Goal: Task Accomplishment & Management: Complete application form

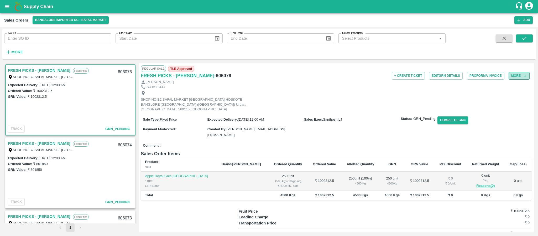
click at [510, 76] on button "More" at bounding box center [518, 76] width 21 height 8
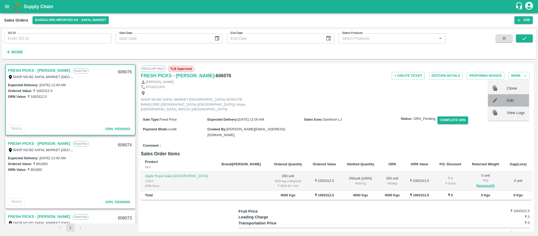
click at [503, 100] on div at bounding box center [499, 100] width 15 height 6
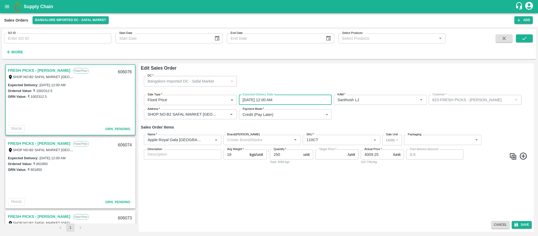
click at [285, 101] on input "29/09/2025 12:00 AM" at bounding box center [283, 100] width 89 height 10
type input "NA"
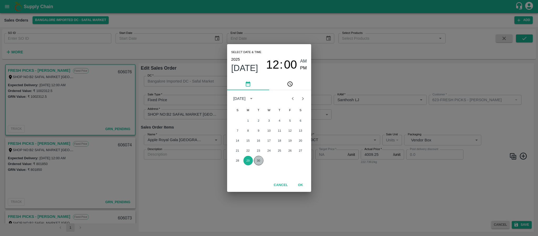
click at [257, 162] on button "30" at bounding box center [258, 160] width 9 height 9
type input "30/09/2025 12:00 AM"
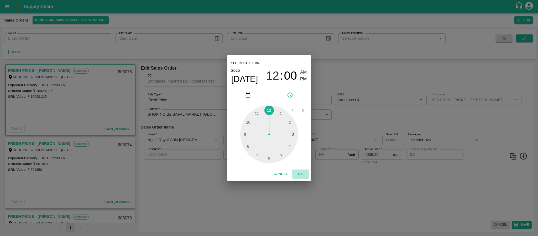
click at [302, 174] on button "OK" at bounding box center [300, 173] width 17 height 9
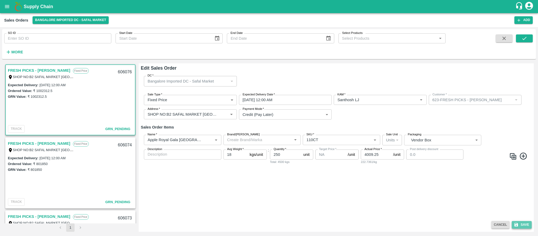
click at [524, 225] on button "Save" at bounding box center [521, 225] width 20 height 8
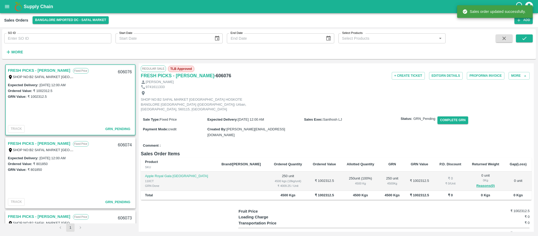
click at [47, 141] on link "FRESH PICKS - KIRAN N" at bounding box center [39, 143] width 62 height 7
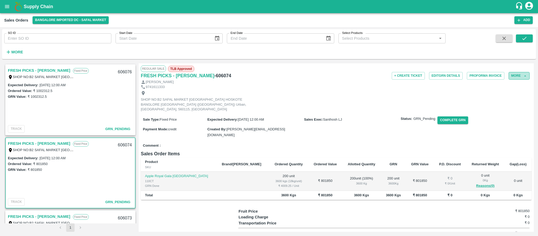
click at [519, 72] on button "More" at bounding box center [518, 76] width 21 height 8
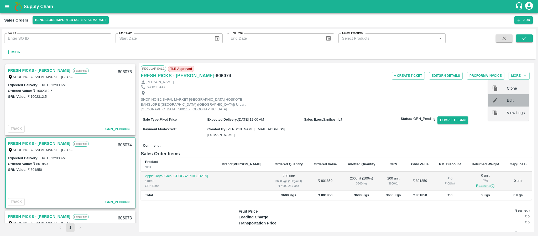
click at [507, 98] on span "Edit" at bounding box center [515, 100] width 18 height 6
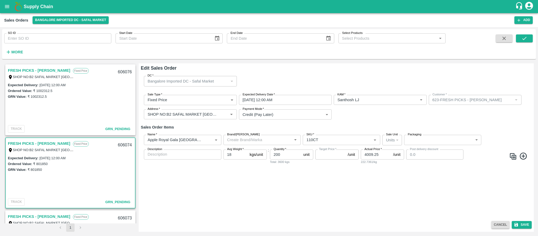
type input "NA"
click at [297, 98] on input "29/09/2025 12:00 AM" at bounding box center [283, 100] width 89 height 10
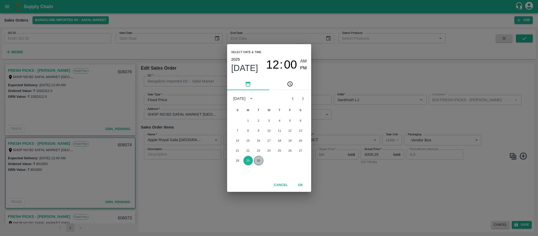
click at [258, 158] on button "30" at bounding box center [258, 160] width 9 height 9
type input "30/09/2025 12:00 AM"
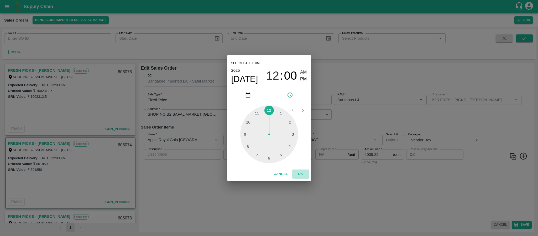
click at [300, 174] on button "OK" at bounding box center [300, 173] width 17 height 9
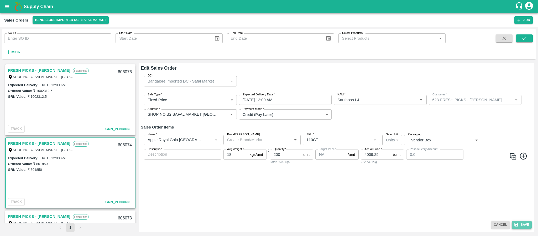
click at [521, 225] on button "Save" at bounding box center [521, 225] width 20 height 8
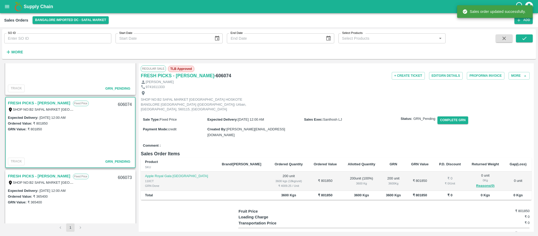
scroll to position [42, 0]
click at [44, 172] on link "FRESH PICKS - KIRAN N" at bounding box center [39, 174] width 62 height 7
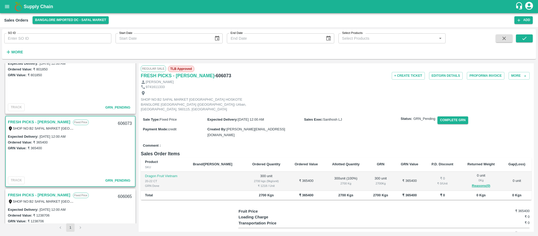
scroll to position [95, 0]
click at [509, 77] on button "More" at bounding box center [518, 76] width 21 height 8
click at [503, 102] on div at bounding box center [499, 100] width 15 height 6
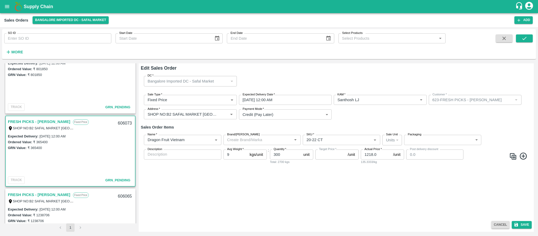
type input "NA"
click at [298, 102] on input "29/09/2025 12:00 AM" at bounding box center [283, 100] width 89 height 10
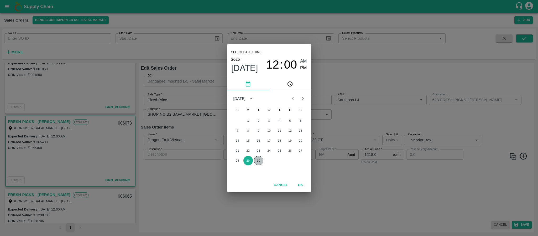
click at [259, 161] on button "30" at bounding box center [258, 160] width 9 height 9
type input "30/09/2025 12:00 AM"
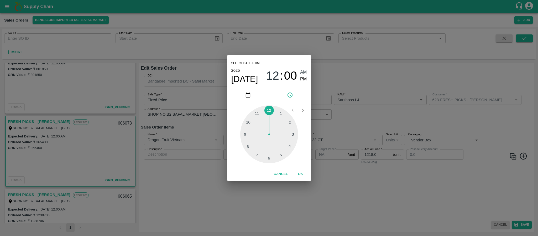
click at [303, 173] on button "OK" at bounding box center [300, 173] width 17 height 9
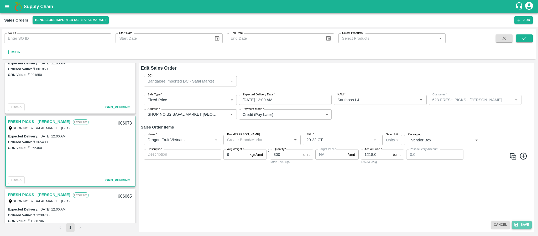
click at [524, 225] on button "Save" at bounding box center [521, 225] width 20 height 8
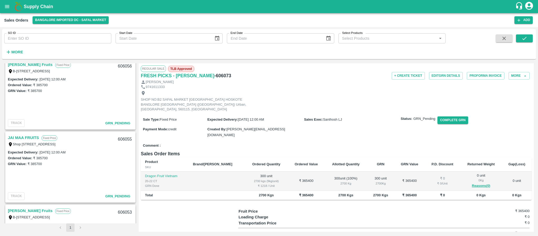
scroll to position [298, 0]
click at [35, 137] on link "JAI MAA FRUITS" at bounding box center [23, 136] width 31 height 7
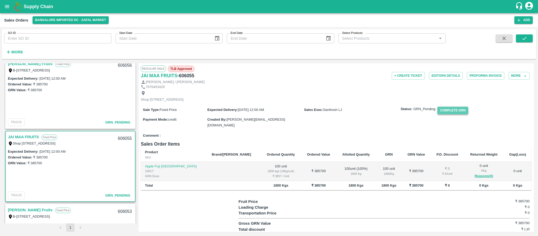
click at [453, 114] on button "Complete GRN" at bounding box center [452, 111] width 31 height 8
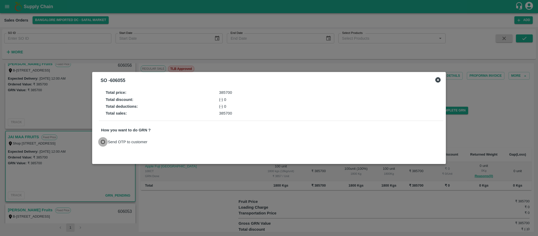
click at [105, 143] on input "Send OTP to customer" at bounding box center [103, 142] width 10 height 10
radio input "true"
click at [161, 140] on button "Send OTP" at bounding box center [162, 142] width 22 height 8
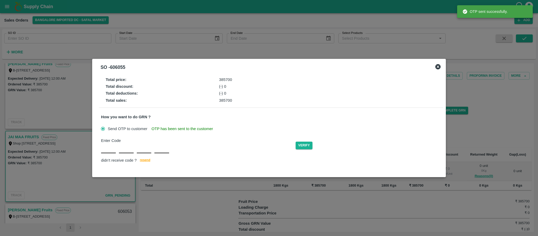
click at [109, 147] on input "text" at bounding box center [108, 147] width 15 height 9
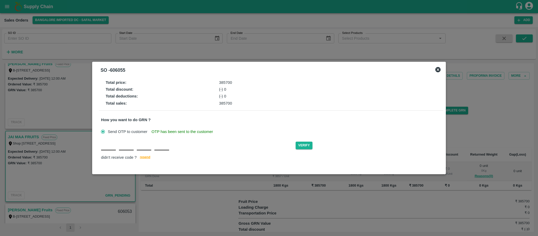
click at [111, 141] on input "text" at bounding box center [108, 145] width 15 height 9
type input "H"
type input "Z"
type input "K"
type input "D"
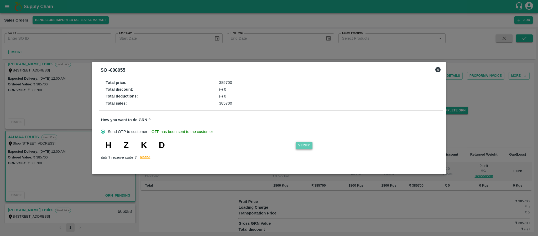
click at [309, 142] on button "Verify" at bounding box center [303, 145] width 17 height 8
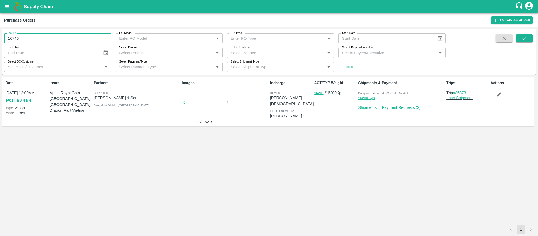
drag, startPoint x: 26, startPoint y: 39, endPoint x: 0, endPoint y: 40, distance: 26.0
click at [0, 40] on div "PO ID 167464 PO ID PO Model PO Model   * PO Type PO Type   * Start Date Start D…" at bounding box center [269, 131] width 538 height 209
type input "167464"
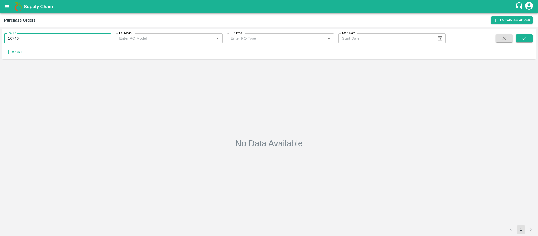
drag, startPoint x: 27, startPoint y: 35, endPoint x: 0, endPoint y: 54, distance: 32.6
click at [0, 54] on div "PO ID 167464 PO ID PO Model PO Model   * PO Type PO Type   * Start Date Start D…" at bounding box center [269, 131] width 538 height 209
type input "167464"
drag, startPoint x: 22, startPoint y: 39, endPoint x: 0, endPoint y: 42, distance: 22.2
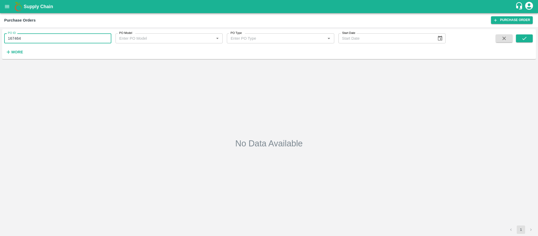
click at [0, 42] on div "PO ID 167464 PO ID PO Model PO Model   * PO Type PO Type   * Start Date Start D…" at bounding box center [269, 131] width 538 height 209
type input "167464"
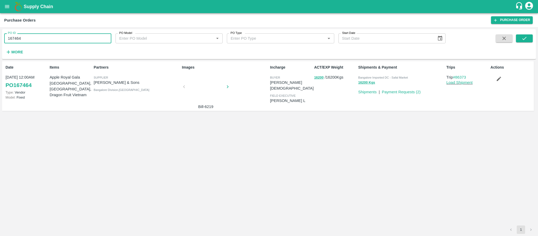
drag, startPoint x: 28, startPoint y: 40, endPoint x: 0, endPoint y: 51, distance: 29.6
click at [0, 51] on div "PO ID 167464 PO ID PO Model PO Model   * PO Type PO Type   * Start Date Start D…" at bounding box center [269, 131] width 538 height 209
type input "167464"
click at [9, 9] on icon "open drawer" at bounding box center [7, 7] width 6 height 6
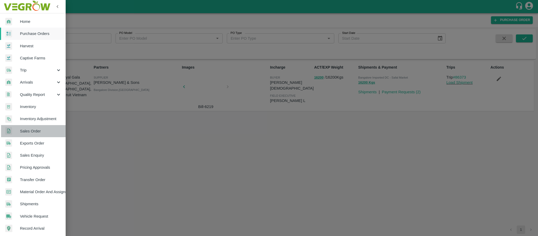
click at [30, 127] on link "Sales Order" at bounding box center [33, 131] width 66 height 12
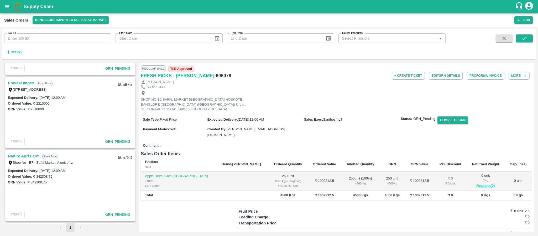
scroll to position [576, 0]
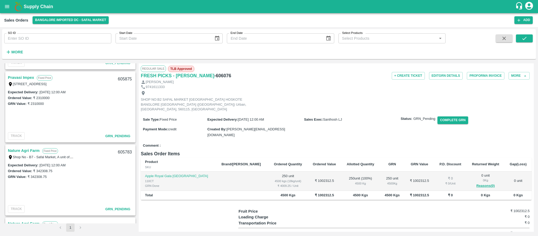
click at [30, 150] on link "Nature Agri Farm" at bounding box center [24, 150] width 32 height 7
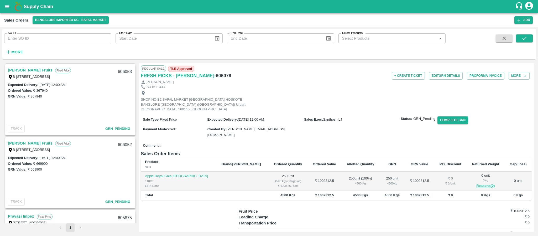
scroll to position [435, 0]
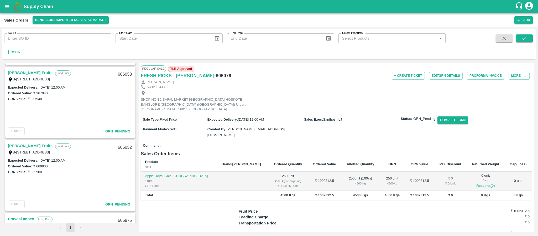
click at [18, 144] on link "[PERSON_NAME] Fruits" at bounding box center [30, 145] width 45 height 7
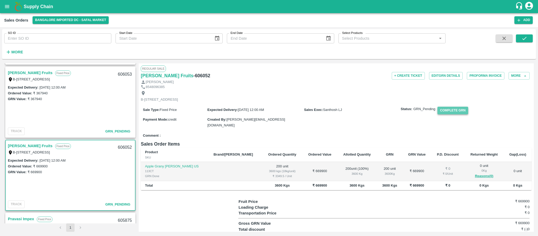
click at [457, 114] on button "Complete GRN" at bounding box center [452, 111] width 31 height 8
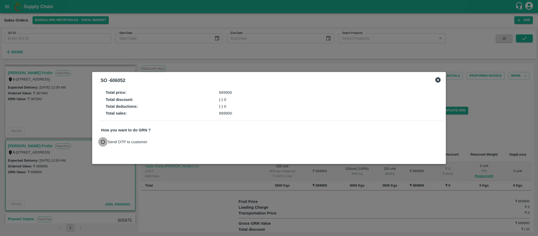
click at [104, 142] on input "Send OTP to customer" at bounding box center [103, 142] width 10 height 10
radio input "true"
click at [156, 141] on button "Send OTP" at bounding box center [162, 142] width 22 height 8
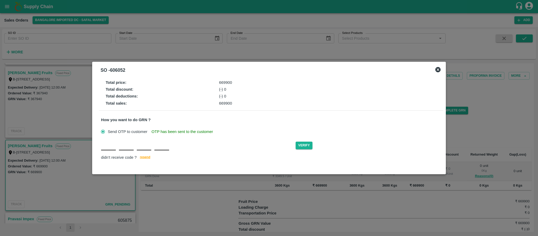
click at [107, 146] on input "text" at bounding box center [108, 145] width 15 height 9
click at [107, 144] on input "text" at bounding box center [108, 145] width 15 height 9
type input "H"
type input "N"
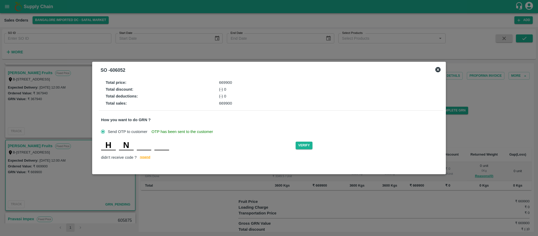
type input "S"
type input "D"
click at [305, 143] on button "Verify" at bounding box center [303, 145] width 17 height 8
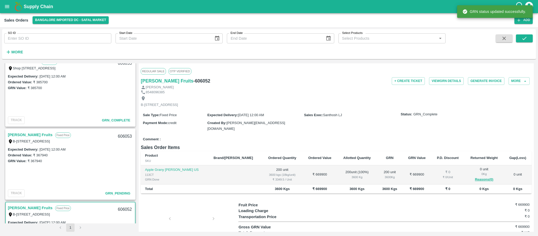
scroll to position [373, 0]
click at [29, 134] on link "[PERSON_NAME] Fruits" at bounding box center [30, 134] width 45 height 7
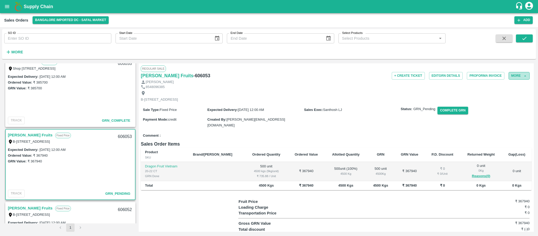
click at [515, 79] on button "More" at bounding box center [518, 76] width 21 height 8
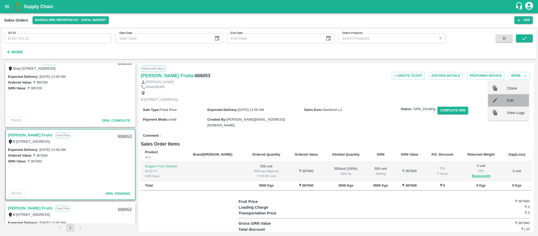
click at [504, 99] on div at bounding box center [499, 100] width 15 height 6
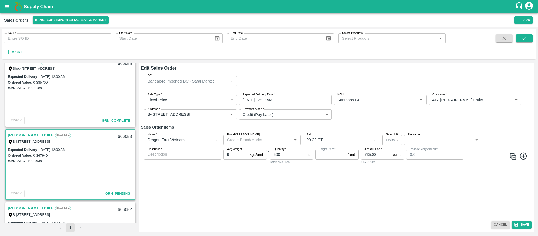
type input "NA"
click at [280, 99] on input "29/09/2025 12:00 AM" at bounding box center [283, 100] width 89 height 10
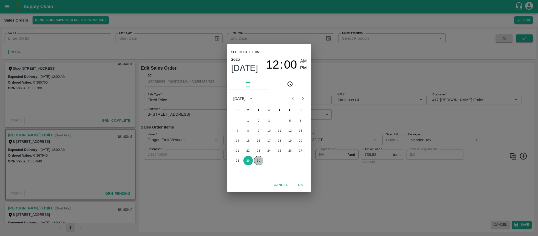
click at [260, 161] on button "30" at bounding box center [258, 160] width 9 height 9
type input "[DATE] 12:00 AM"
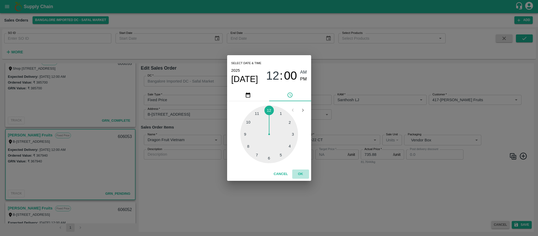
click at [298, 175] on button "OK" at bounding box center [300, 173] width 17 height 9
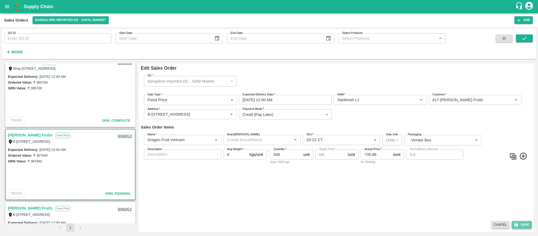
click at [518, 221] on button "Save" at bounding box center [521, 225] width 20 height 8
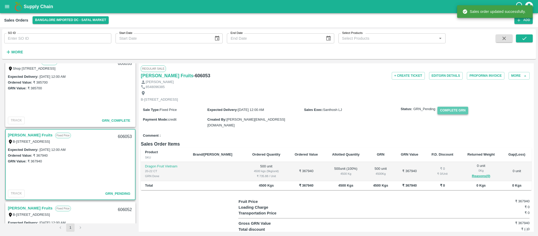
click at [449, 114] on button "Complete GRN" at bounding box center [452, 111] width 31 height 8
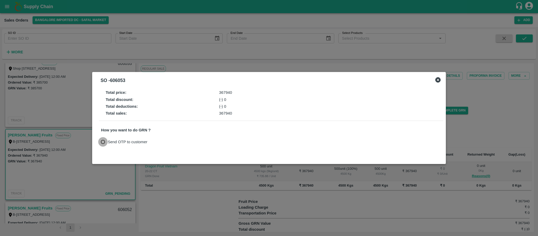
click at [105, 139] on input "Send OTP to customer" at bounding box center [103, 142] width 10 height 10
radio input "true"
click at [159, 139] on button "Send OTP" at bounding box center [162, 142] width 22 height 8
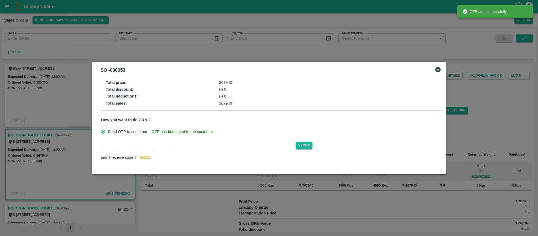
click at [109, 149] on input "text" at bounding box center [108, 145] width 15 height 9
type input "Y"
type input "U"
type input "E"
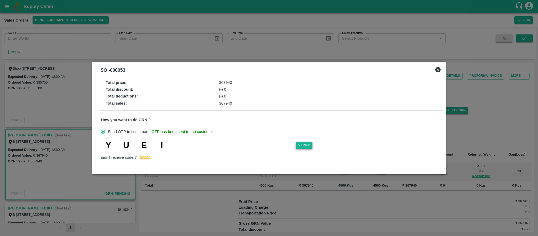
type input "I"
click at [301, 148] on button "Verify" at bounding box center [303, 145] width 17 height 8
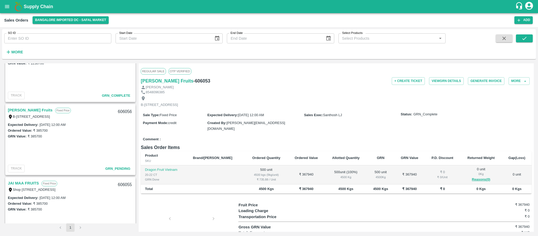
scroll to position [252, 0]
click at [22, 109] on link "Laxmi Fruits" at bounding box center [30, 110] width 45 height 7
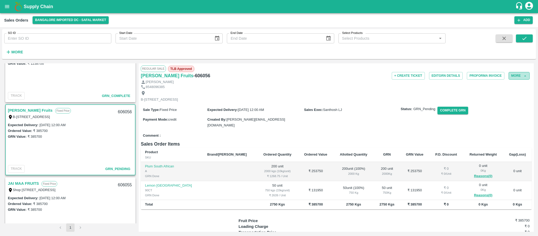
click at [516, 76] on button "More" at bounding box center [518, 76] width 21 height 8
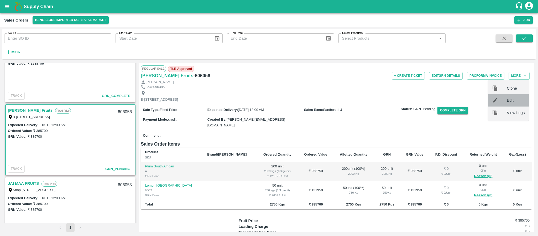
click at [511, 95] on div "Edit" at bounding box center [507, 100] width 41 height 12
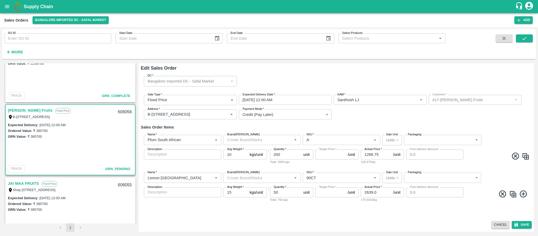
type input "NA"
click at [293, 99] on input "29/09/2025 12:00 AM" at bounding box center [283, 100] width 89 height 10
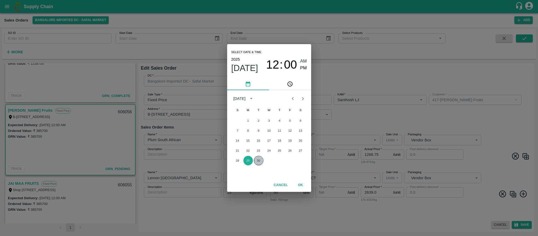
click at [257, 158] on button "30" at bounding box center [258, 160] width 9 height 9
type input "30/09/2025 12:00 AM"
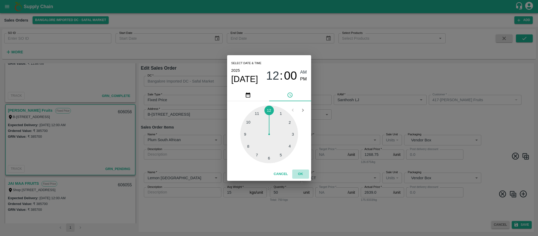
click at [299, 174] on button "OK" at bounding box center [300, 173] width 17 height 9
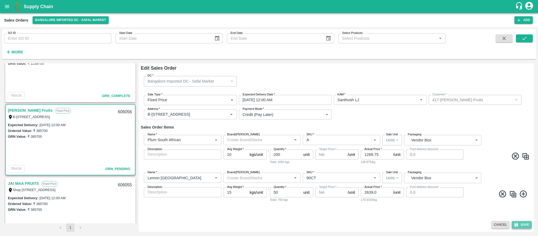
click at [525, 224] on button "Save" at bounding box center [521, 225] width 20 height 8
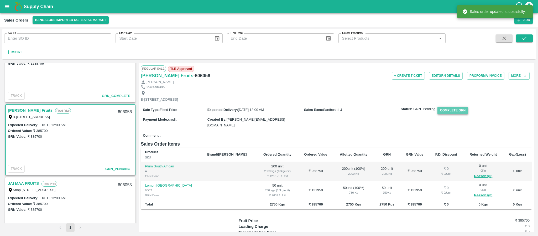
click at [455, 114] on button "Complete GRN" at bounding box center [452, 111] width 31 height 8
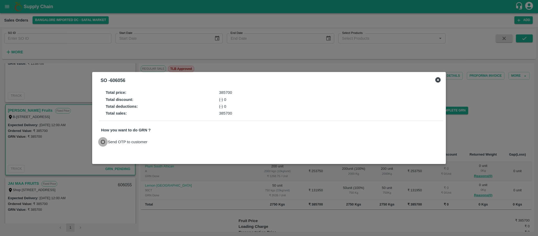
click at [103, 140] on input "Send OTP to customer" at bounding box center [103, 142] width 10 height 10
radio input "true"
click at [160, 139] on button "Send OTP" at bounding box center [162, 142] width 22 height 8
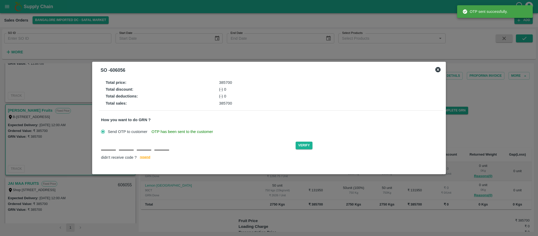
click at [108, 150] on input "text" at bounding box center [108, 145] width 15 height 9
type input "R"
type input "U"
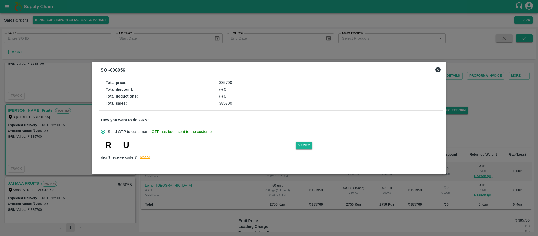
type input "H"
type input "E"
click at [300, 148] on button "Verify" at bounding box center [303, 145] width 17 height 8
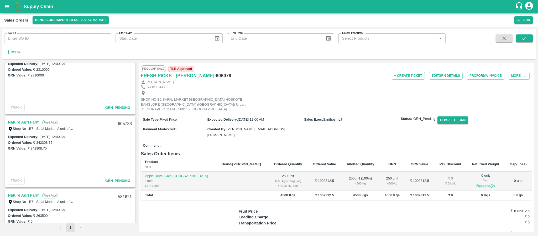
scroll to position [605, 0]
click at [35, 121] on link "Nature Agri Farm" at bounding box center [24, 121] width 32 height 7
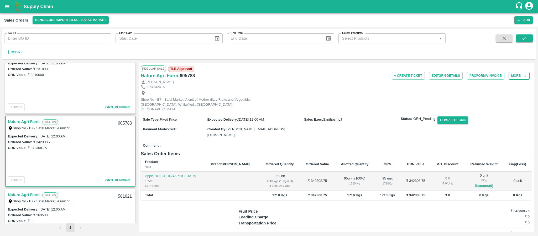
click at [517, 76] on button "More" at bounding box center [518, 76] width 21 height 8
click at [499, 98] on div at bounding box center [499, 100] width 15 height 6
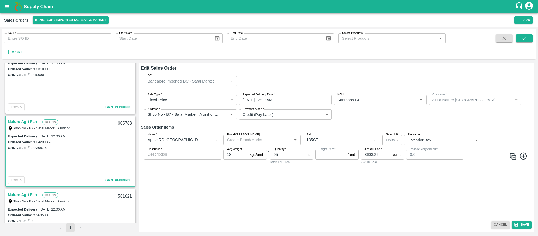
type input "NA"
click at [284, 102] on input "[DATE] 12:00 AM" at bounding box center [283, 100] width 89 height 10
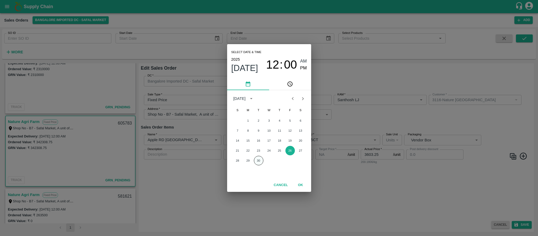
click at [256, 162] on button "30" at bounding box center [258, 160] width 9 height 9
type input "[DATE] 12:00 AM"
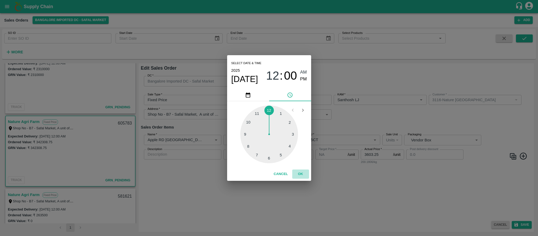
click at [299, 171] on button "OK" at bounding box center [300, 173] width 17 height 9
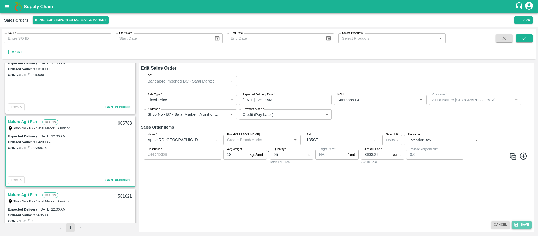
click at [524, 223] on button "Save" at bounding box center [521, 225] width 20 height 8
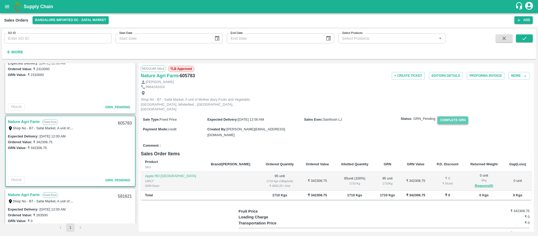
click at [454, 121] on button "Complete GRN" at bounding box center [452, 120] width 31 height 8
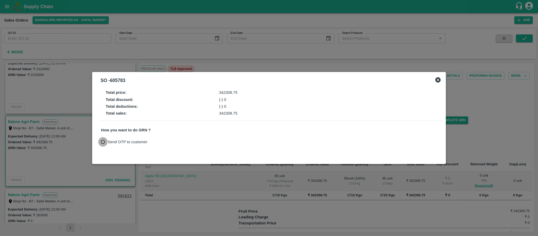
click at [104, 143] on input "Send OTP to customer" at bounding box center [103, 142] width 10 height 10
radio input "true"
click at [162, 141] on button "Send OTP" at bounding box center [162, 142] width 22 height 8
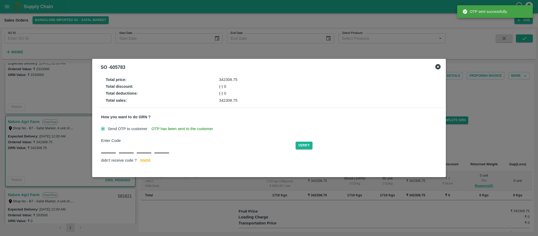
click at [107, 148] on input "text" at bounding box center [108, 147] width 15 height 9
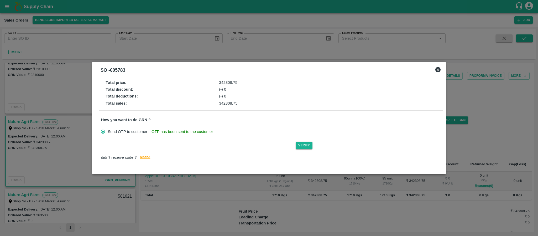
type input "K"
type input "V"
type input "B"
type input "D"
click at [301, 146] on button "Verify" at bounding box center [303, 145] width 17 height 8
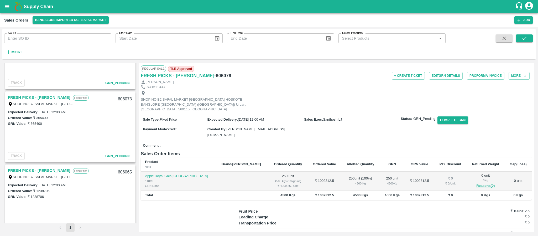
scroll to position [119, 0]
click at [35, 94] on link "FRESH PICKS - [PERSON_NAME]" at bounding box center [39, 97] width 62 height 7
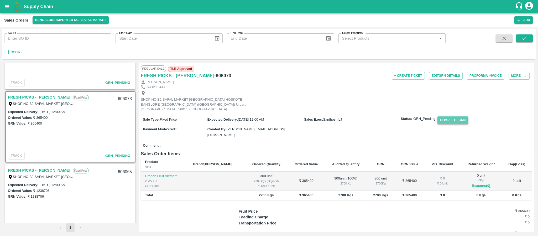
click at [445, 118] on button "Complete GRN" at bounding box center [452, 120] width 31 height 8
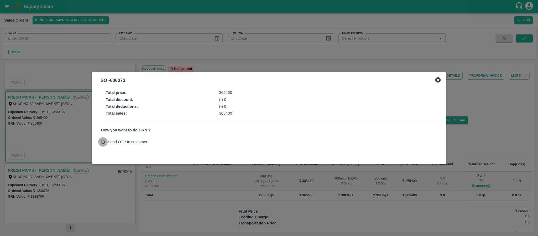
click at [102, 142] on input "Send OTP to customer" at bounding box center [103, 142] width 10 height 10
radio input "true"
click at [165, 140] on button "Send OTP" at bounding box center [162, 142] width 22 height 8
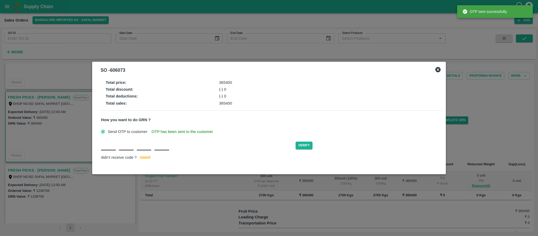
click at [103, 151] on div "Verify didn't receive code ? resend" at bounding box center [271, 151] width 340 height 20
type input "K"
type input "P"
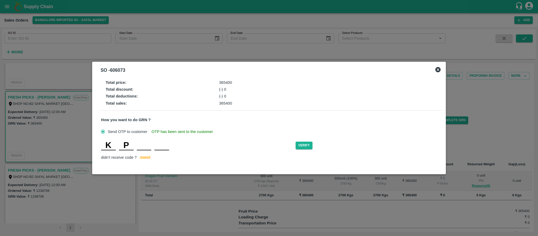
type input "H"
type input "W"
click at [311, 144] on button "Verify" at bounding box center [303, 145] width 17 height 8
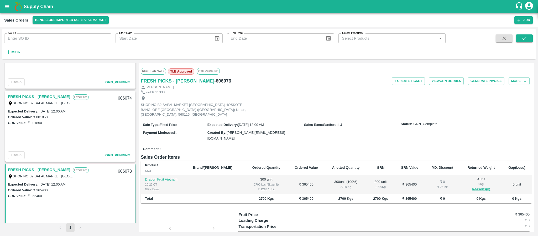
scroll to position [46, 0]
click at [40, 95] on link "FRESH PICKS - KIRAN N" at bounding box center [39, 96] width 62 height 7
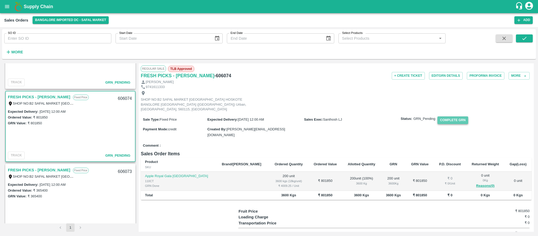
click at [450, 116] on button "Complete GRN" at bounding box center [452, 120] width 31 height 8
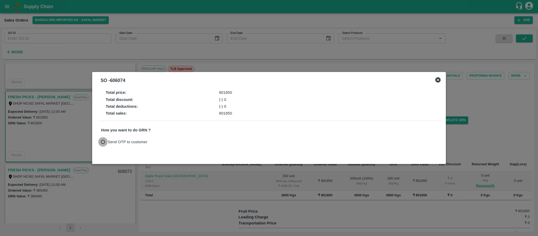
click at [103, 139] on input "Send OTP to customer" at bounding box center [103, 142] width 10 height 10
radio input "true"
click at [157, 140] on button "Send OTP" at bounding box center [162, 142] width 22 height 8
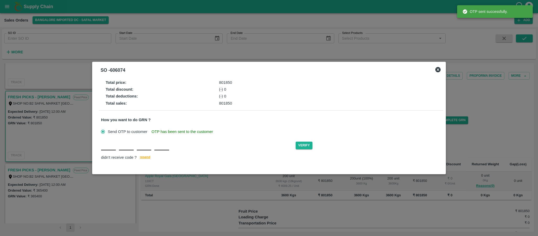
click at [106, 147] on input "text" at bounding box center [108, 145] width 15 height 9
type input "I"
type input "M"
type input "Q"
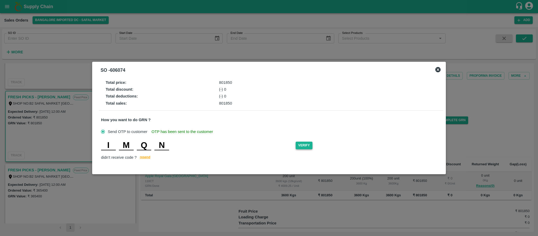
type input "N"
click at [304, 148] on button "Verify" at bounding box center [303, 145] width 17 height 8
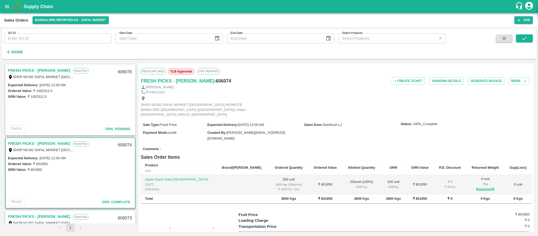
click at [48, 68] on link "FRESH PICKS - KIRAN N" at bounding box center [39, 70] width 62 height 7
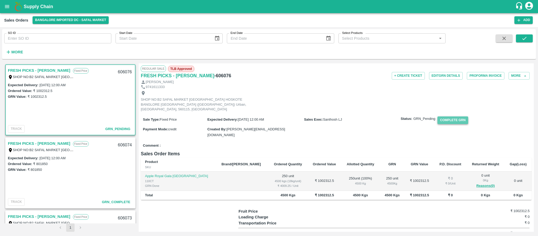
click at [456, 116] on button "Complete GRN" at bounding box center [452, 120] width 31 height 8
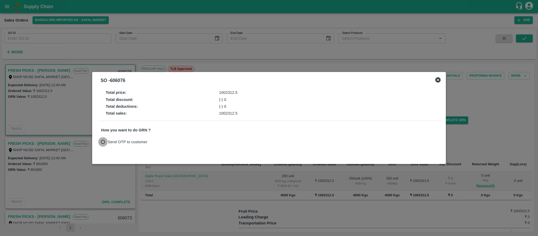
click at [105, 140] on input "Send OTP to customer" at bounding box center [103, 142] width 10 height 10
radio input "true"
click at [165, 142] on button "Send OTP" at bounding box center [162, 142] width 22 height 8
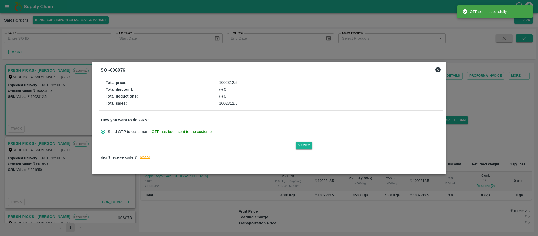
click at [104, 153] on div "Verify didn't receive code ? resend" at bounding box center [271, 151] width 340 height 20
type input "Y"
type input "T"
type input "H"
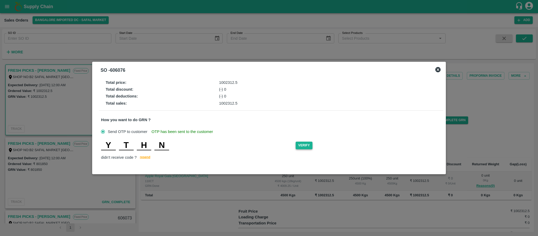
type input "N"
click at [308, 145] on button "Verify" at bounding box center [303, 145] width 17 height 8
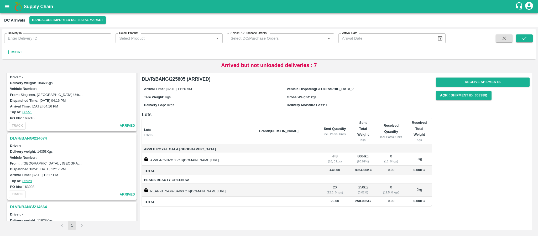
scroll to position [279, 0]
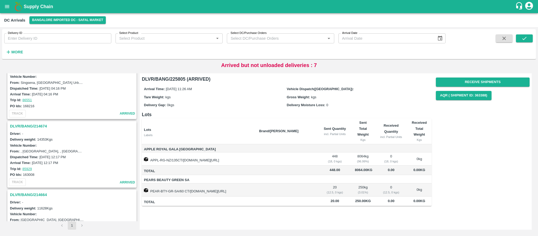
scroll to position [291, 0]
click at [40, 126] on h3 "DLVR/BANG/214674" at bounding box center [72, 126] width 125 height 7
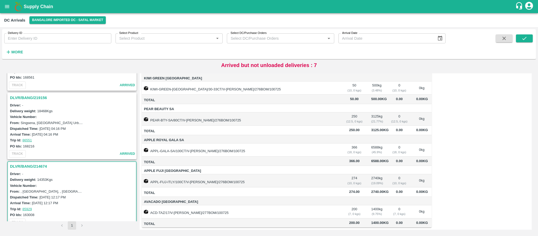
scroll to position [251, 0]
click at [36, 96] on h3 "DLVR/BANG/219156" at bounding box center [72, 97] width 125 height 7
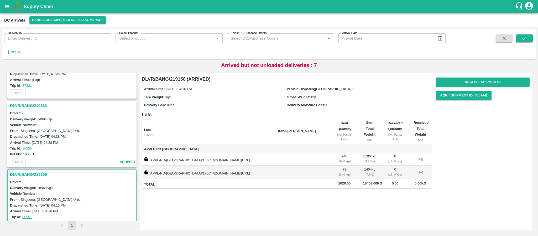
scroll to position [174, 0]
click at [34, 104] on h3 "DLVR/BANG/219163" at bounding box center [72, 106] width 125 height 7
